Goal: Navigation & Orientation: Find specific page/section

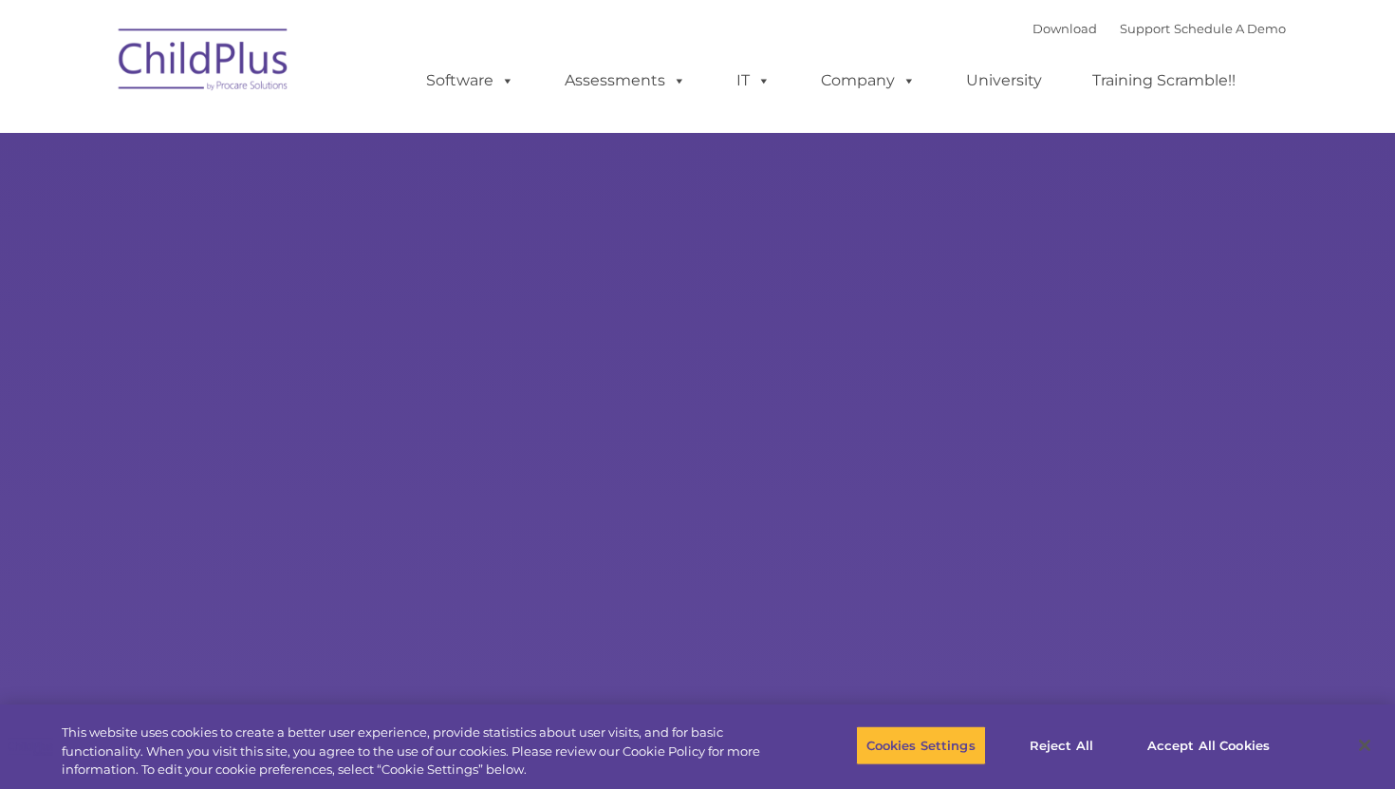
select select "MEDIUM"
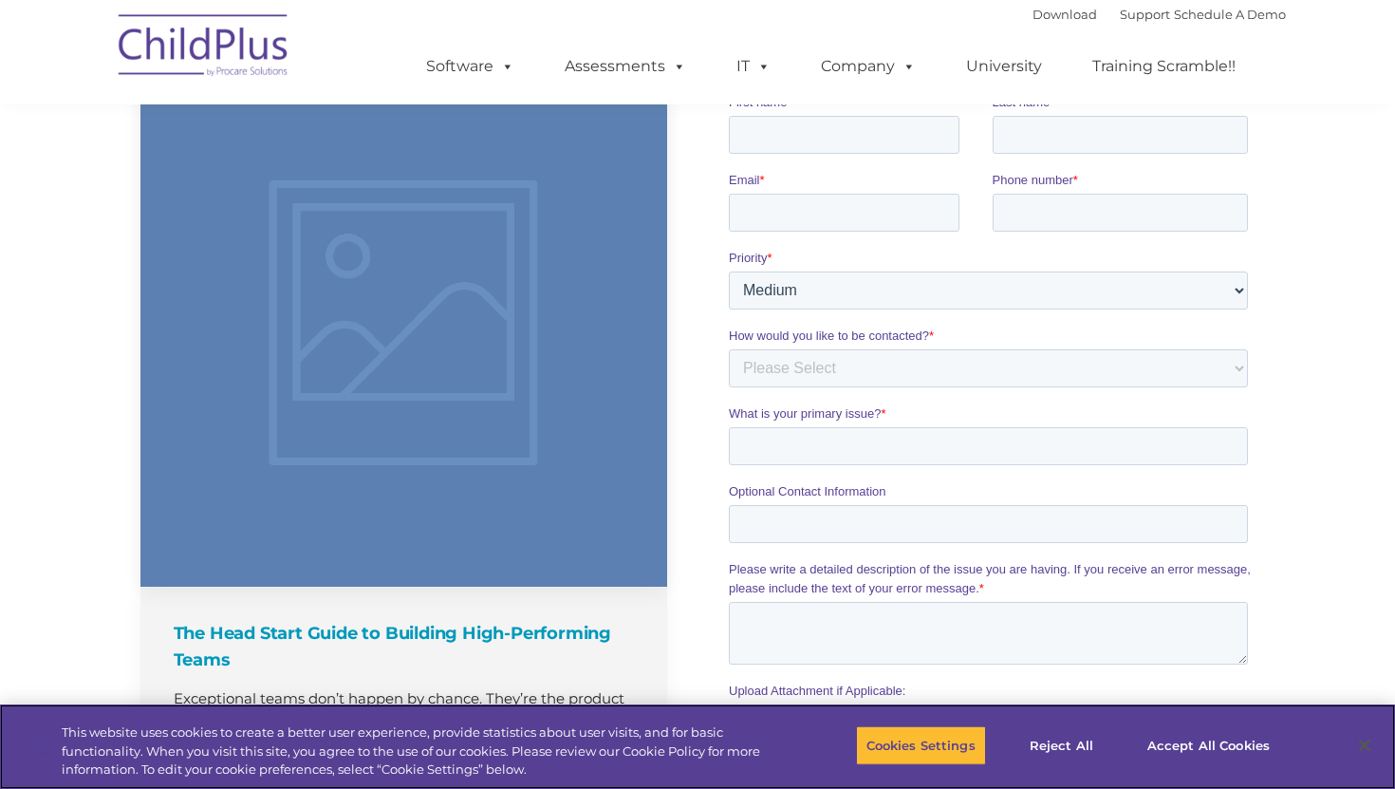
scroll to position [1325, 0]
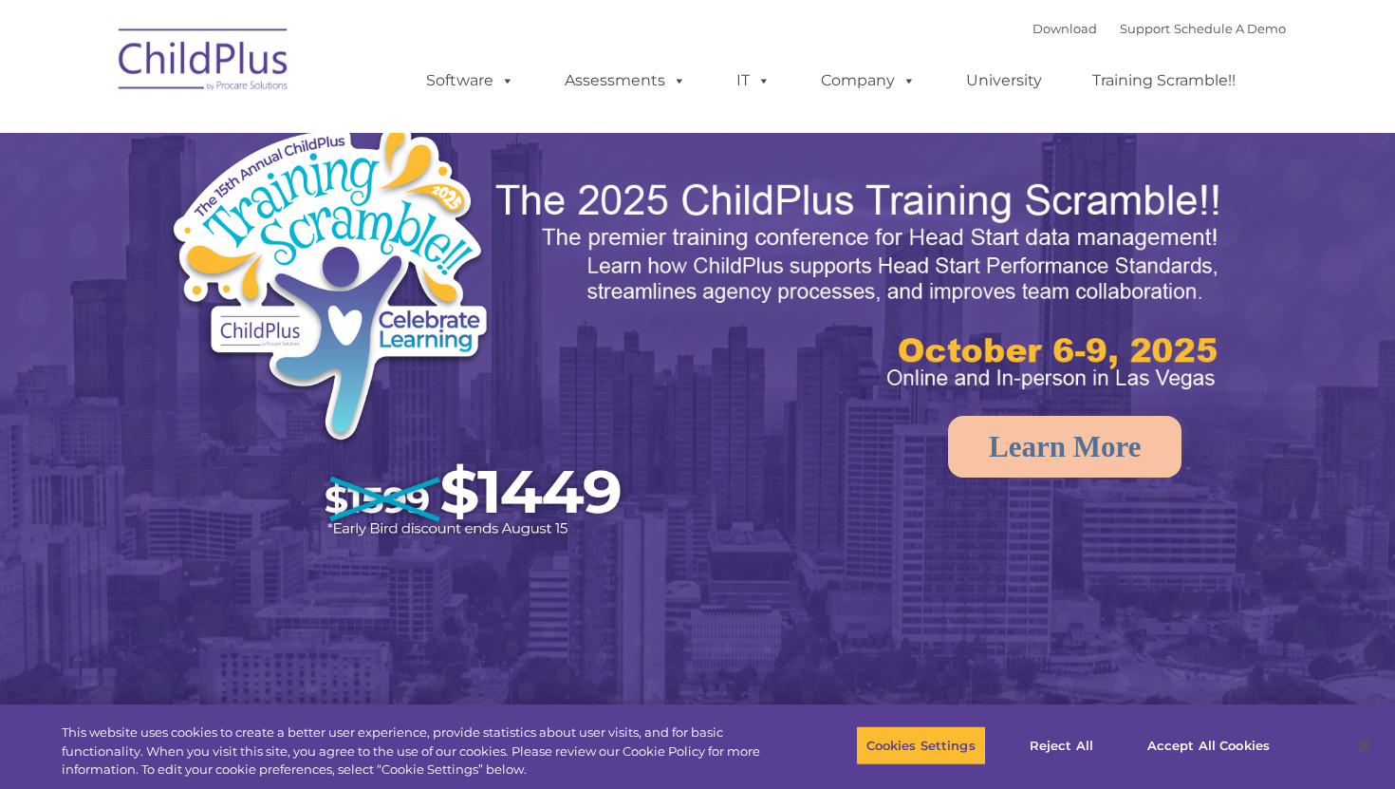
select select "MEDIUM"
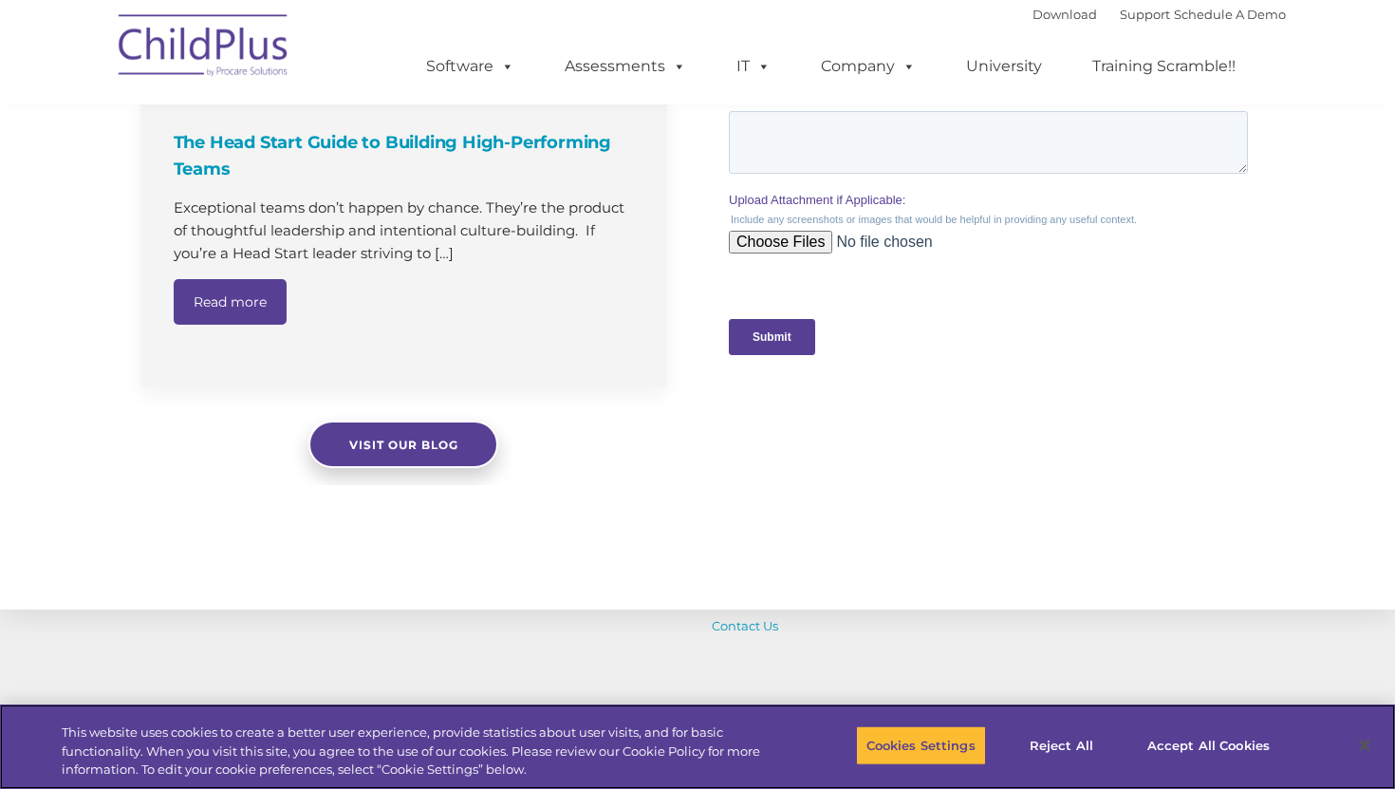
scroll to position [2050, 0]
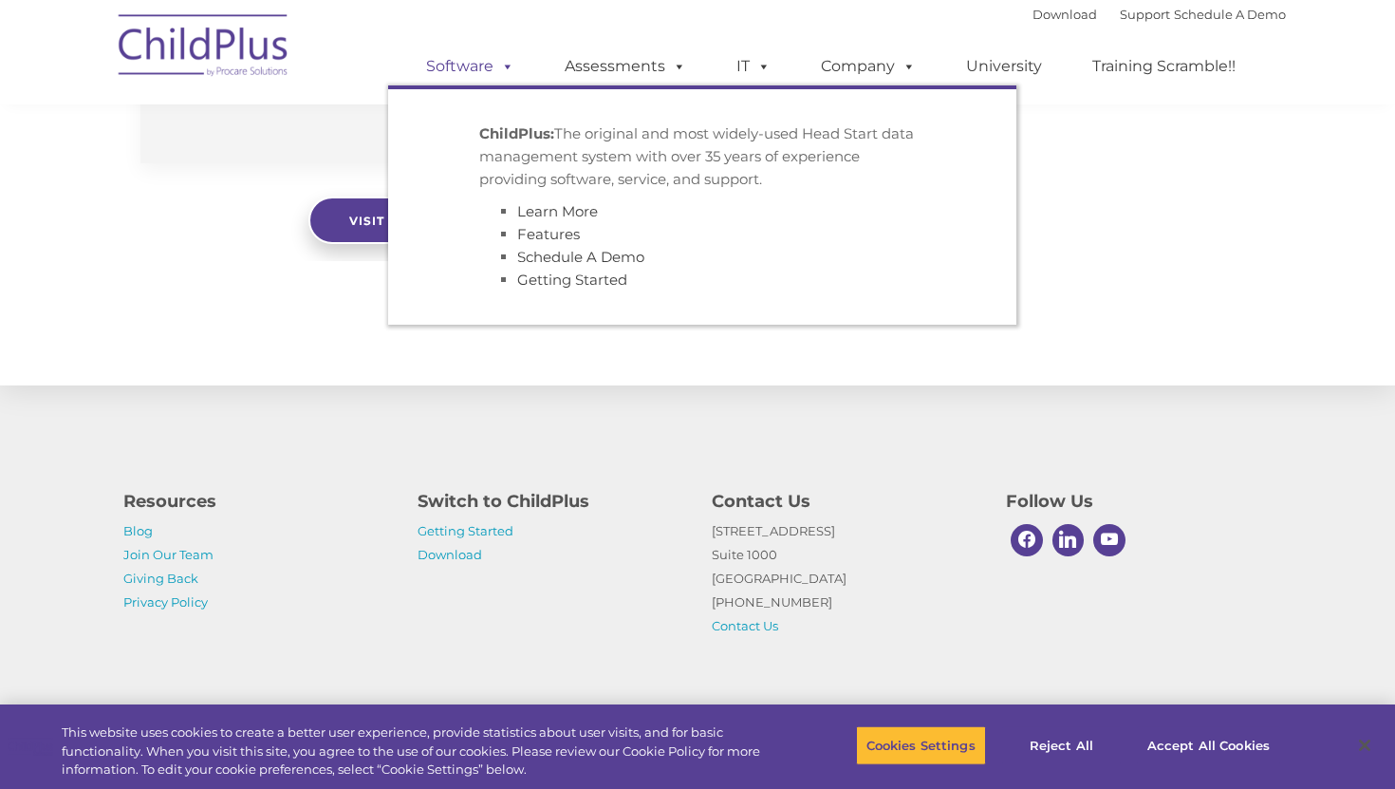
click at [493, 65] on link "Software" at bounding box center [470, 66] width 126 height 38
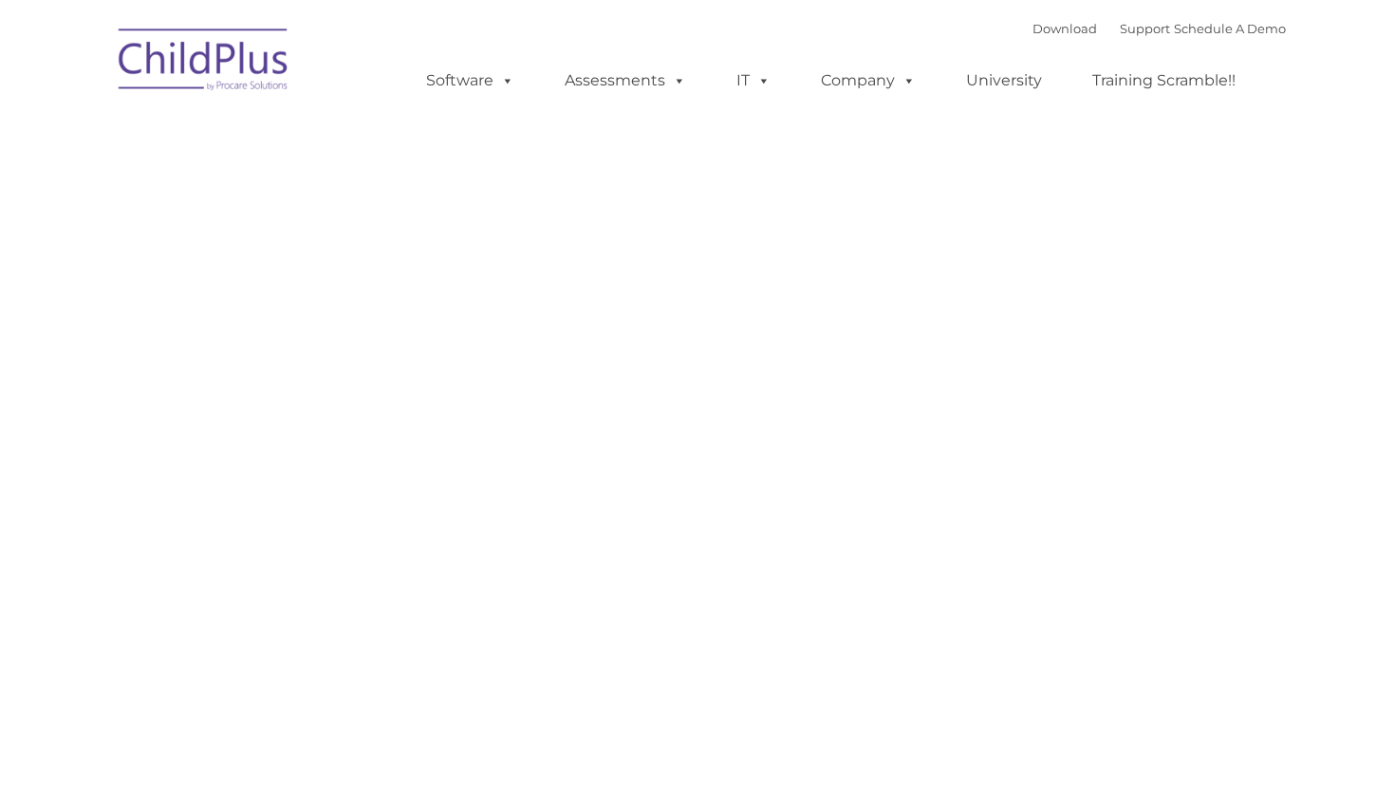
type input ""
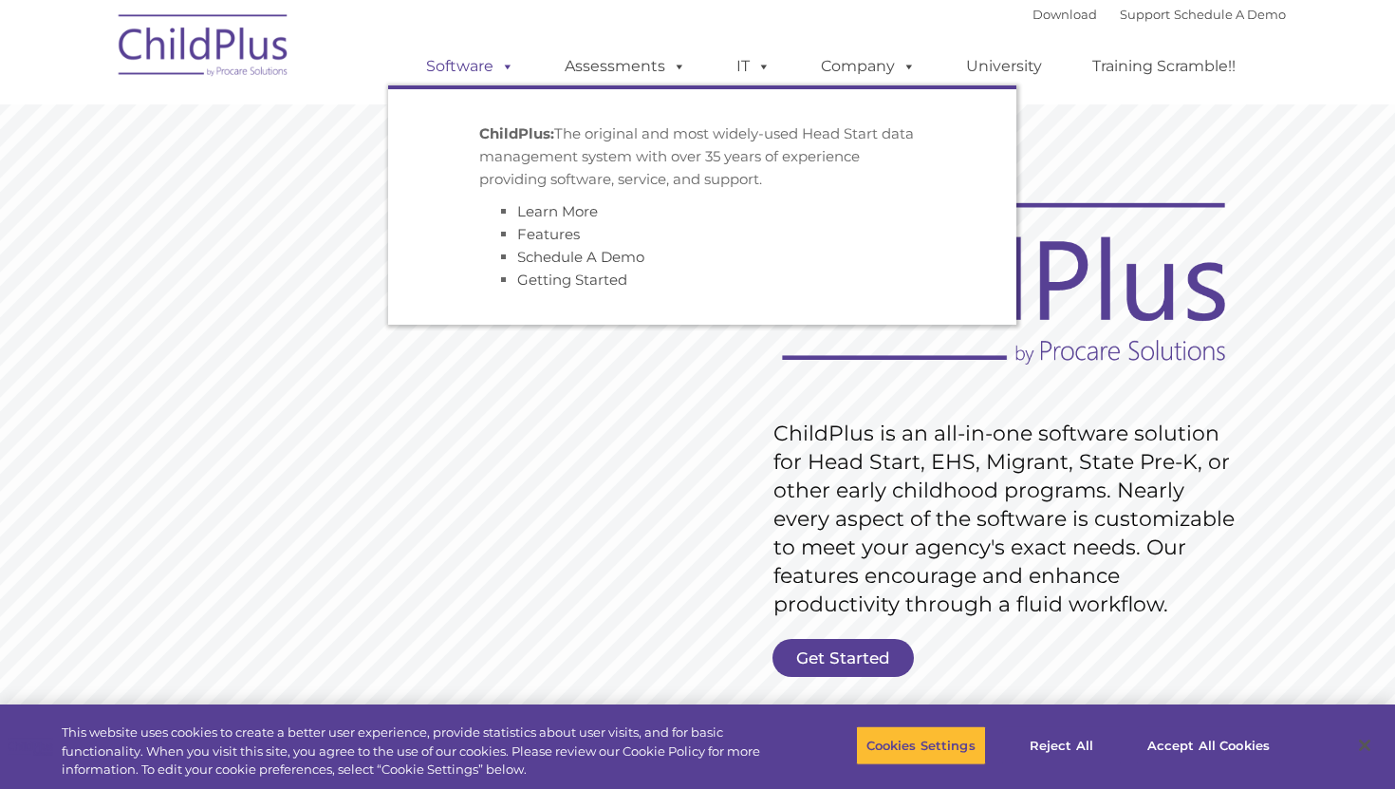
click at [467, 69] on link "Software" at bounding box center [470, 66] width 126 height 38
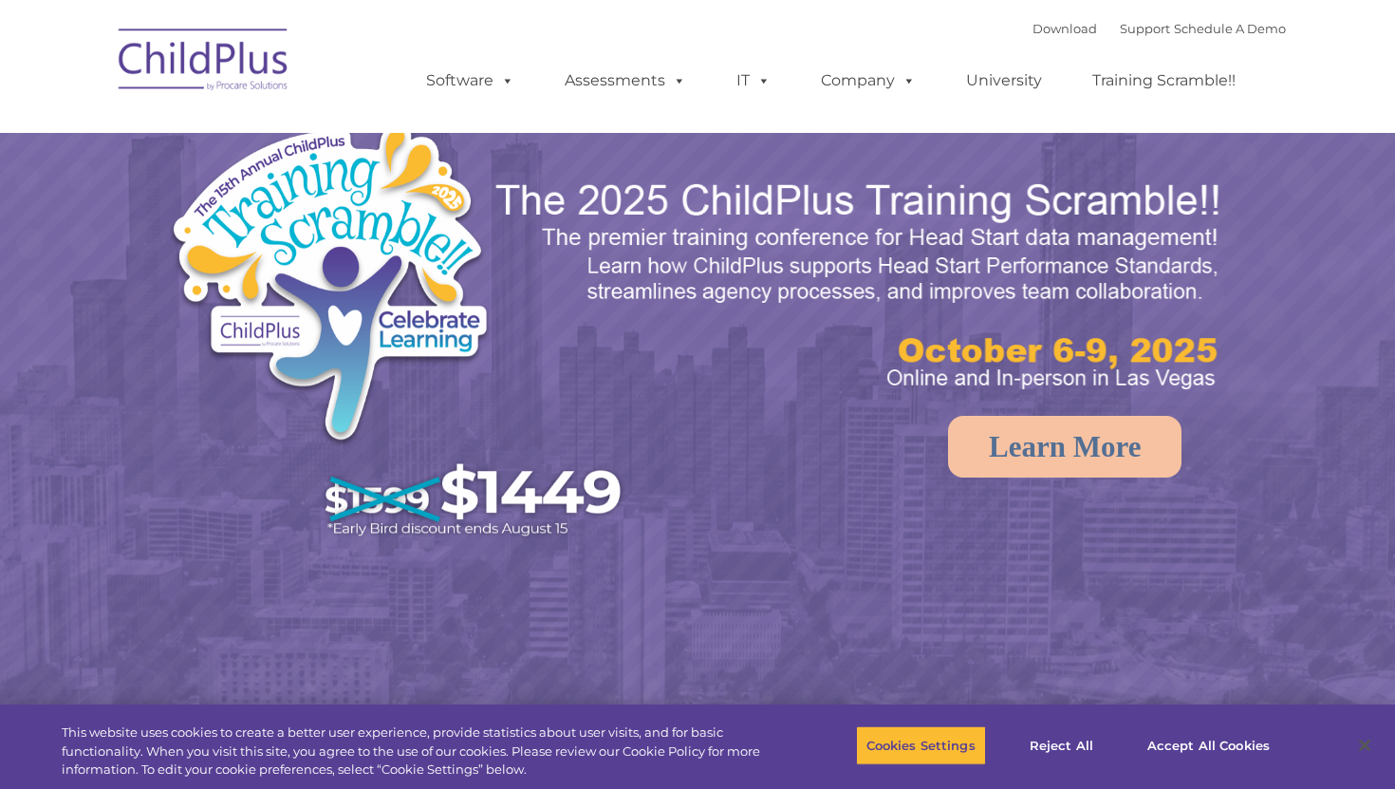
select select "MEDIUM"
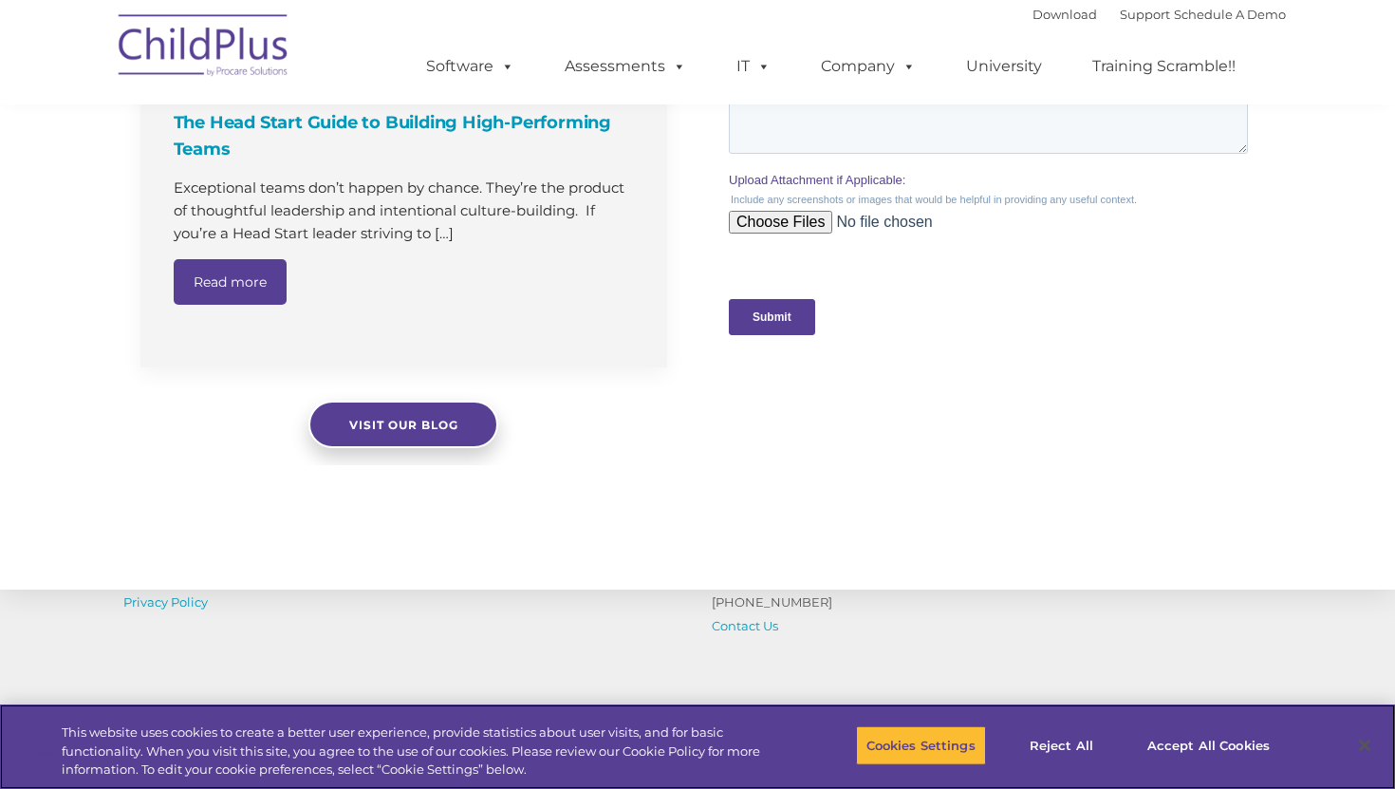
scroll to position [1979, 0]
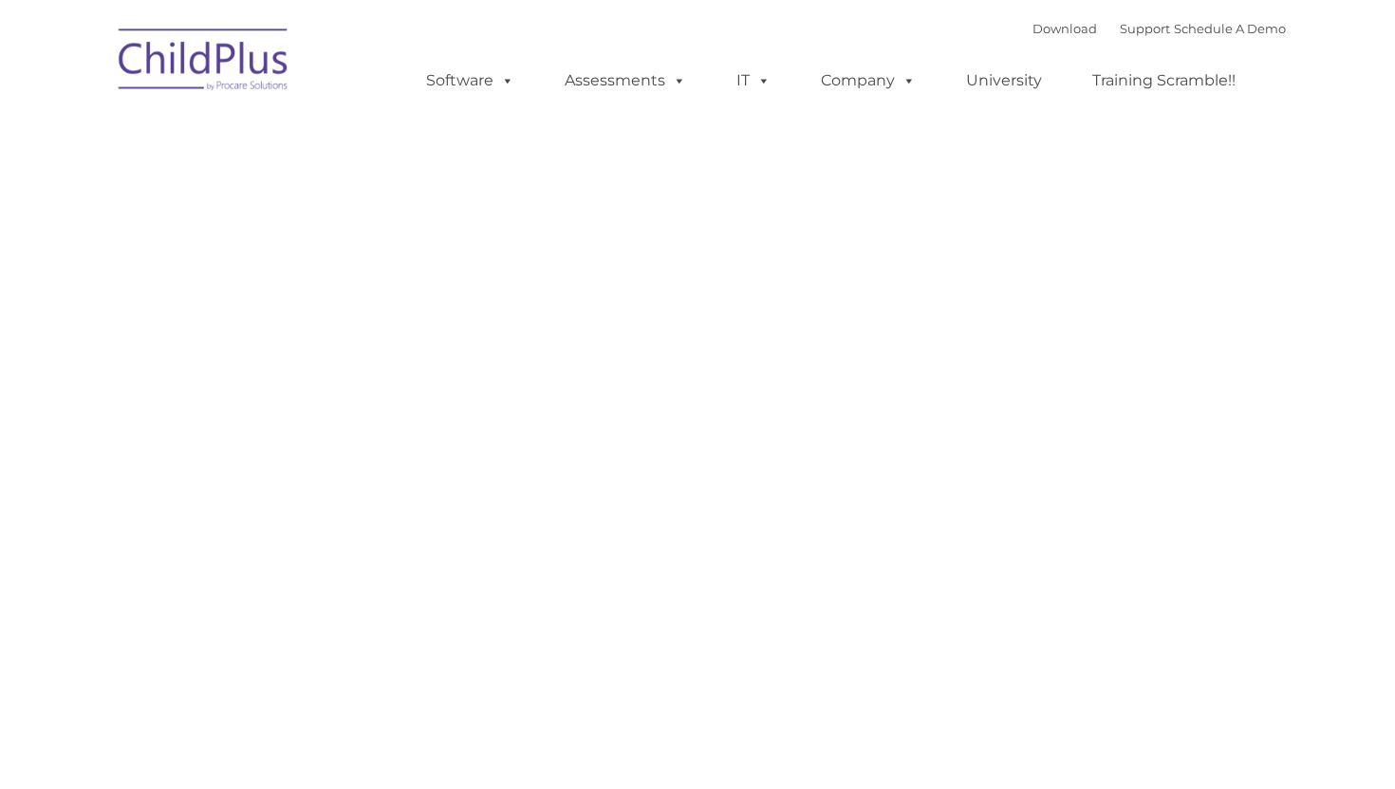
type input ""
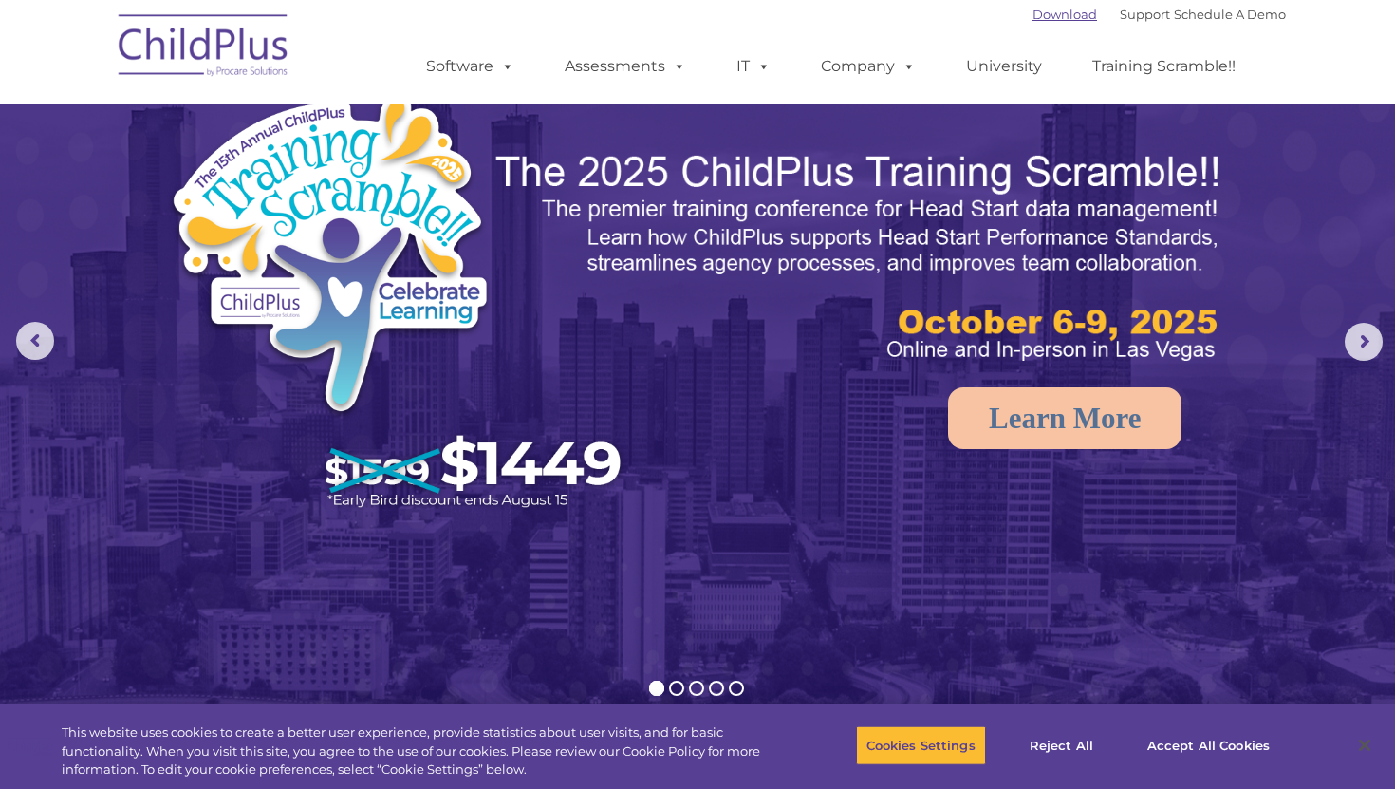
click at [1036, 9] on link "Download" at bounding box center [1064, 14] width 65 height 15
